Goal: Browse casually

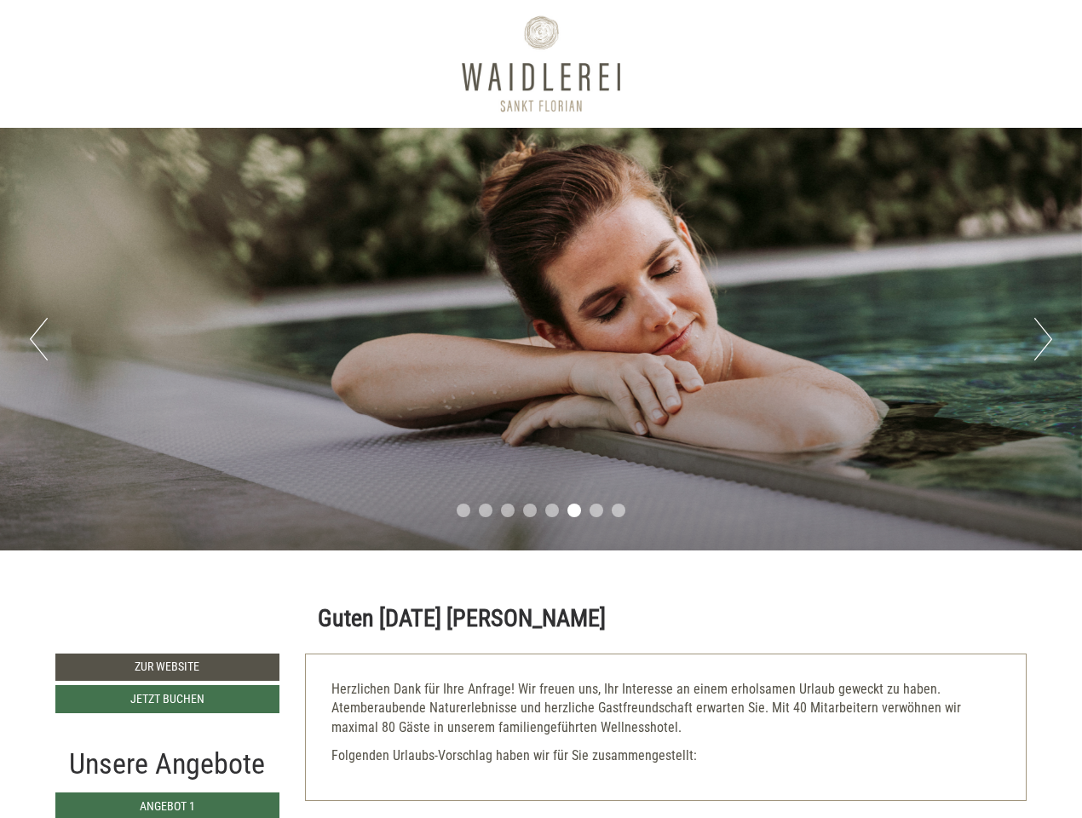
click at [541, 409] on div "Previous Next 1 2 3 4 5 6 7 8" at bounding box center [541, 339] width 1082 height 423
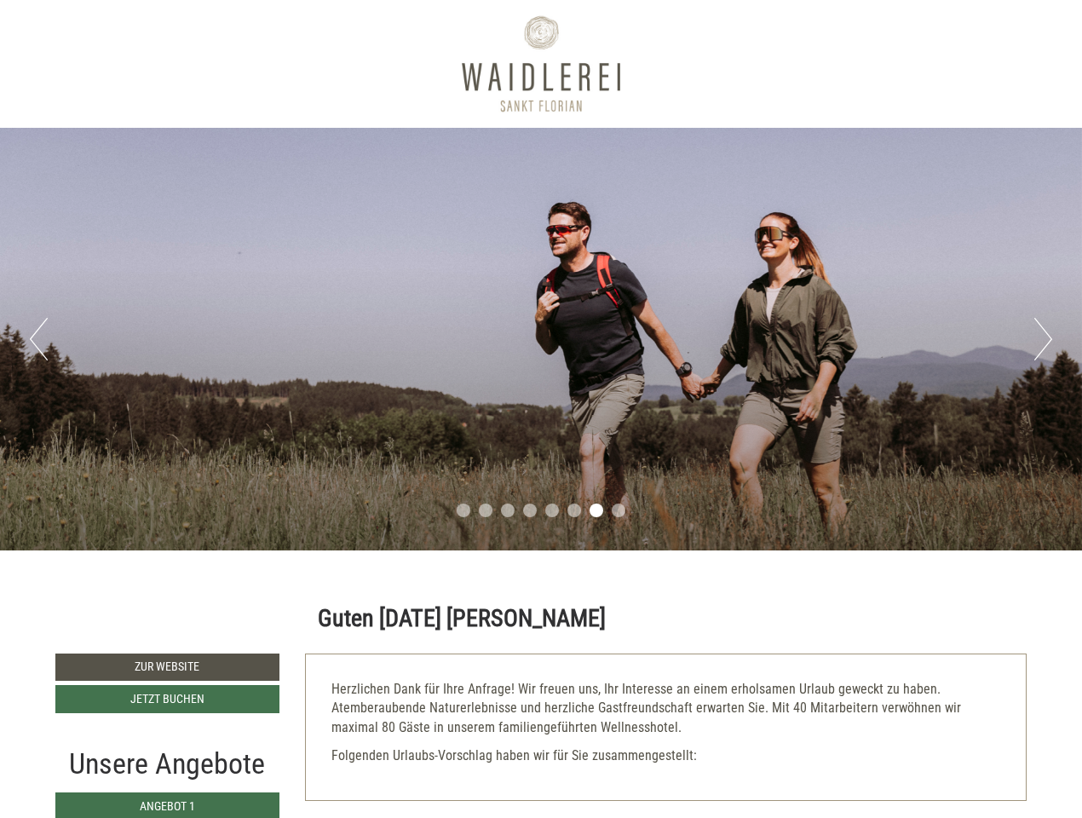
click at [38, 339] on button "Previous" at bounding box center [39, 339] width 18 height 43
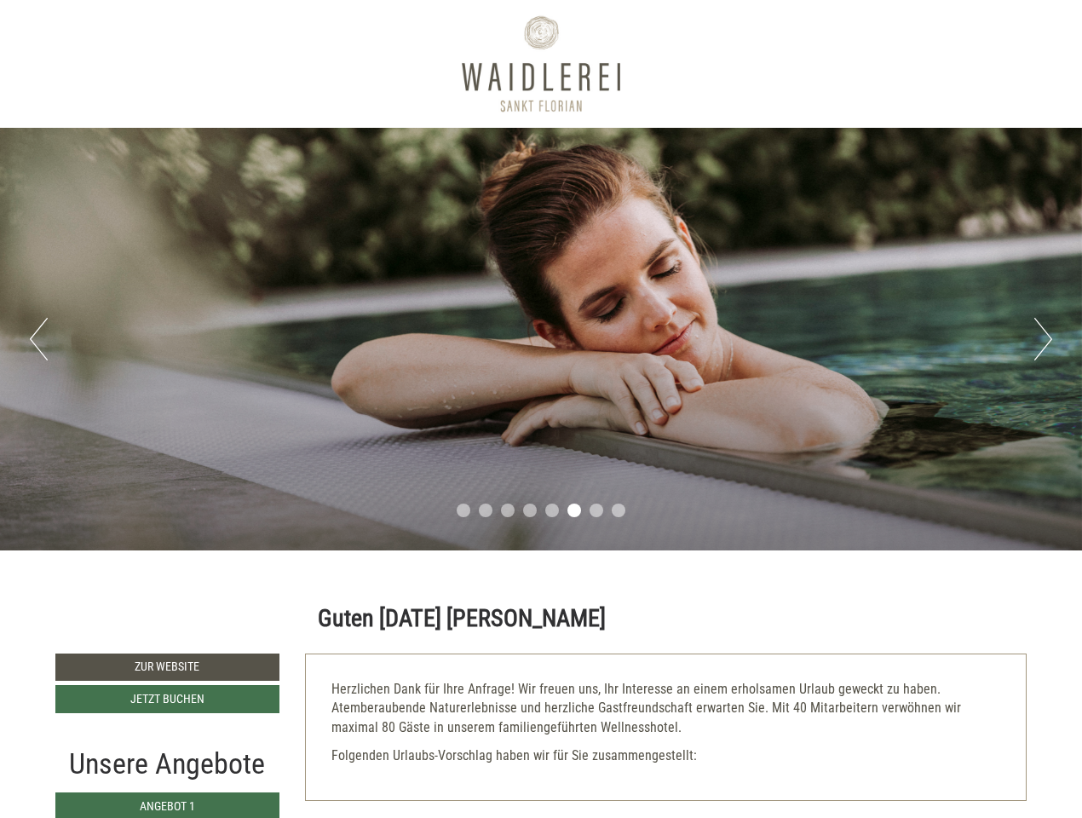
click at [541, 339] on div "Previous Next 1 2 3 4 5 6 7 8" at bounding box center [541, 339] width 1082 height 423
click at [1043, 339] on button "Next" at bounding box center [1043, 339] width 18 height 43
click at [463, 510] on li "1" at bounding box center [464, 510] width 14 height 14
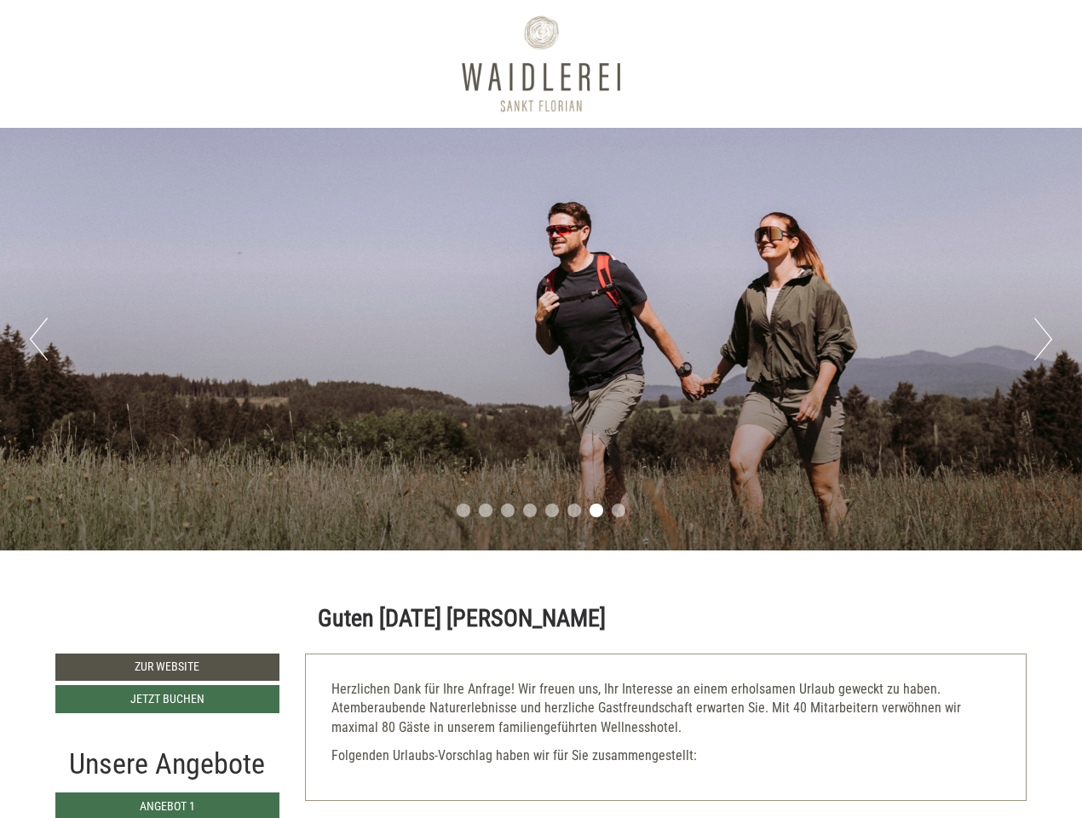
click at [486, 510] on li "2" at bounding box center [486, 510] width 14 height 14
click at [508, 510] on li "3" at bounding box center [508, 510] width 14 height 14
click at [530, 510] on li "4" at bounding box center [530, 510] width 14 height 14
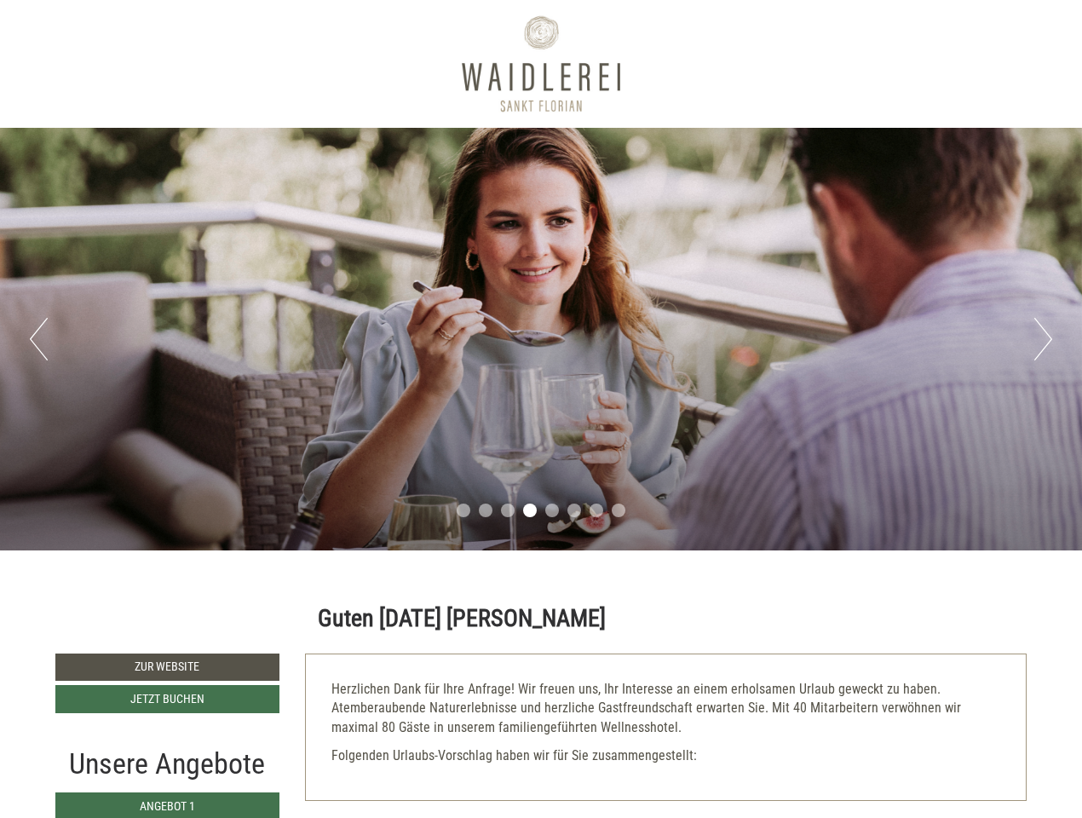
click at [552, 510] on li "5" at bounding box center [552, 510] width 14 height 14
click at [574, 510] on li "6" at bounding box center [574, 510] width 14 height 14
